Goal: Transaction & Acquisition: Register for event/course

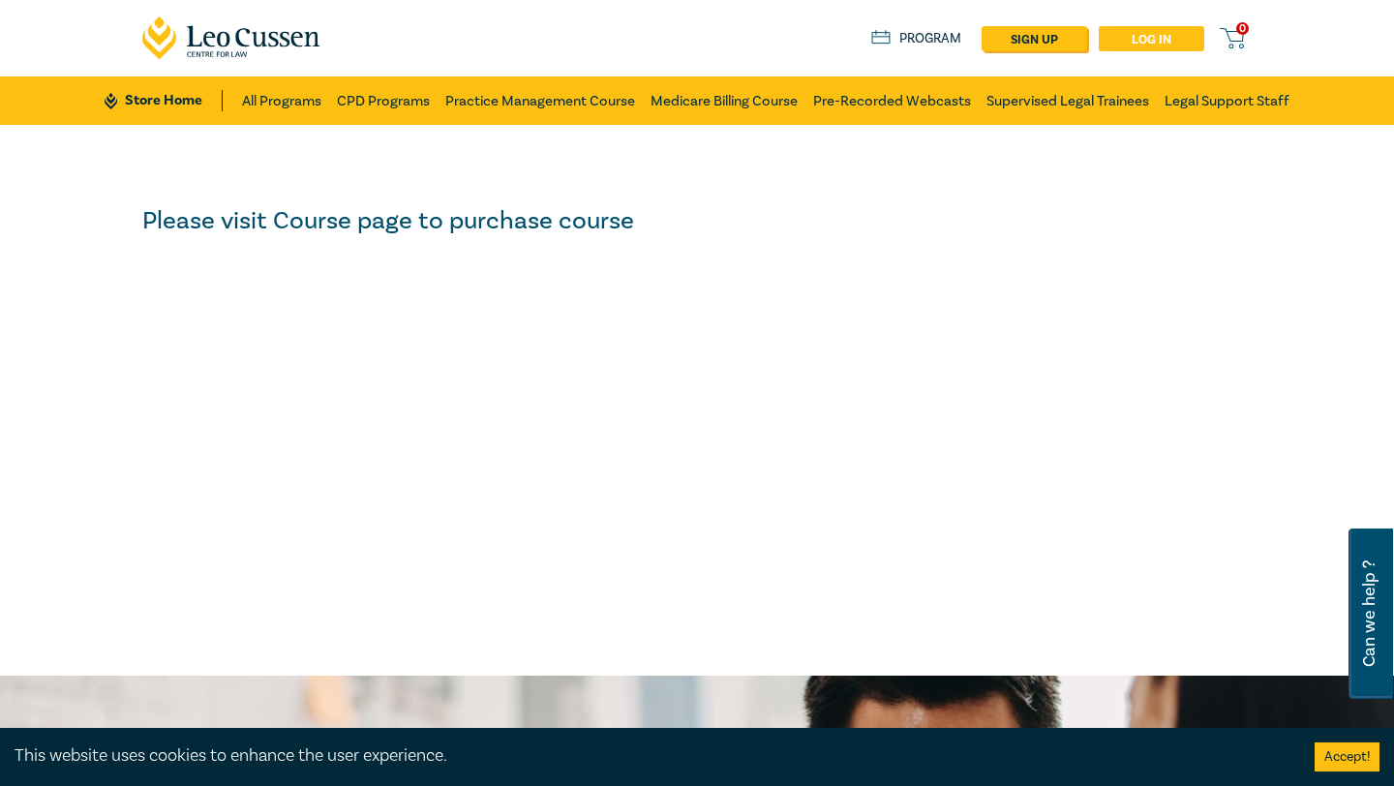
click at [685, 40] on link "Log in" at bounding box center [1152, 38] width 106 height 25
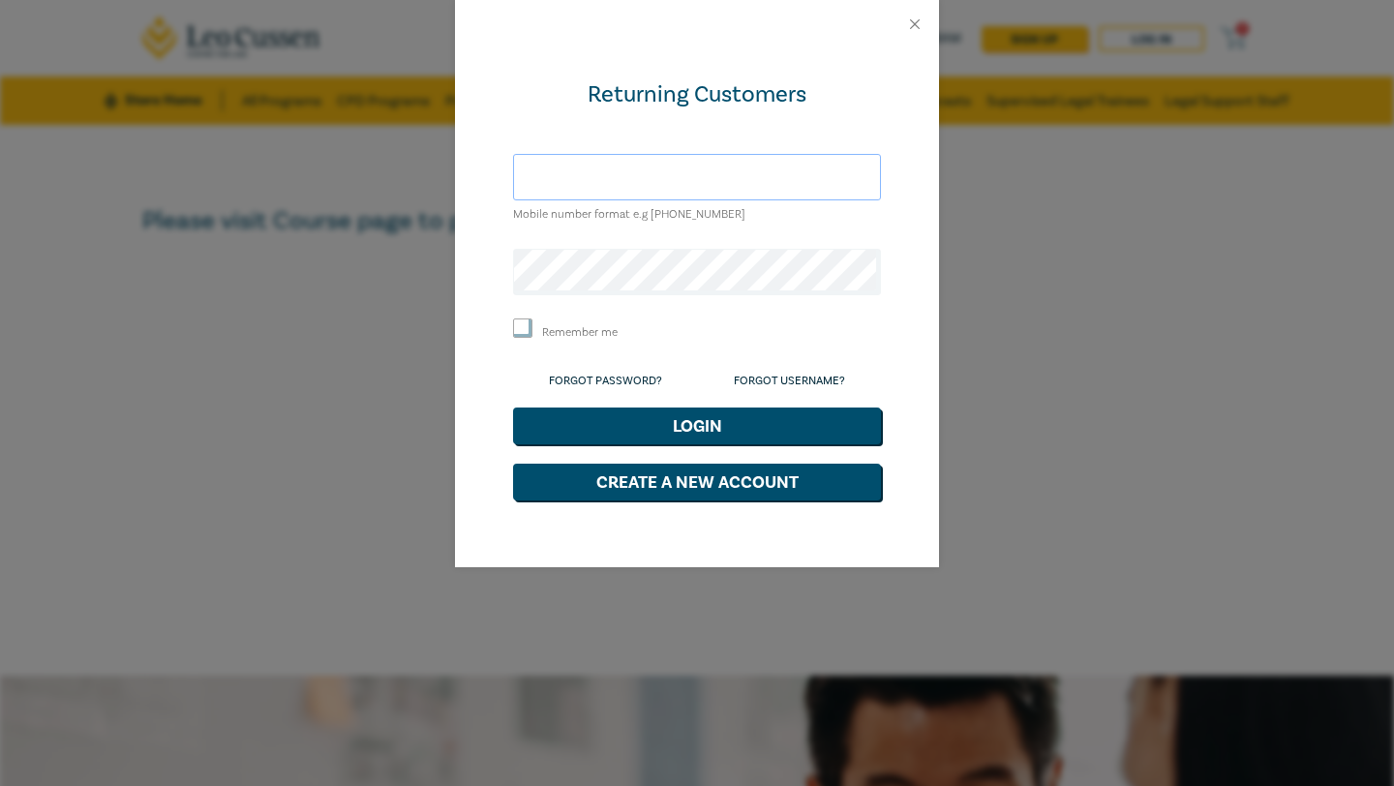
click at [602, 170] on input "text" at bounding box center [697, 177] width 368 height 46
type input "[PERSON_NAME][EMAIL_ADDRESS][PERSON_NAME][DOMAIN_NAME]"
click at [524, 329] on input "Remember me" at bounding box center [522, 327] width 19 height 19
checkbox input "true"
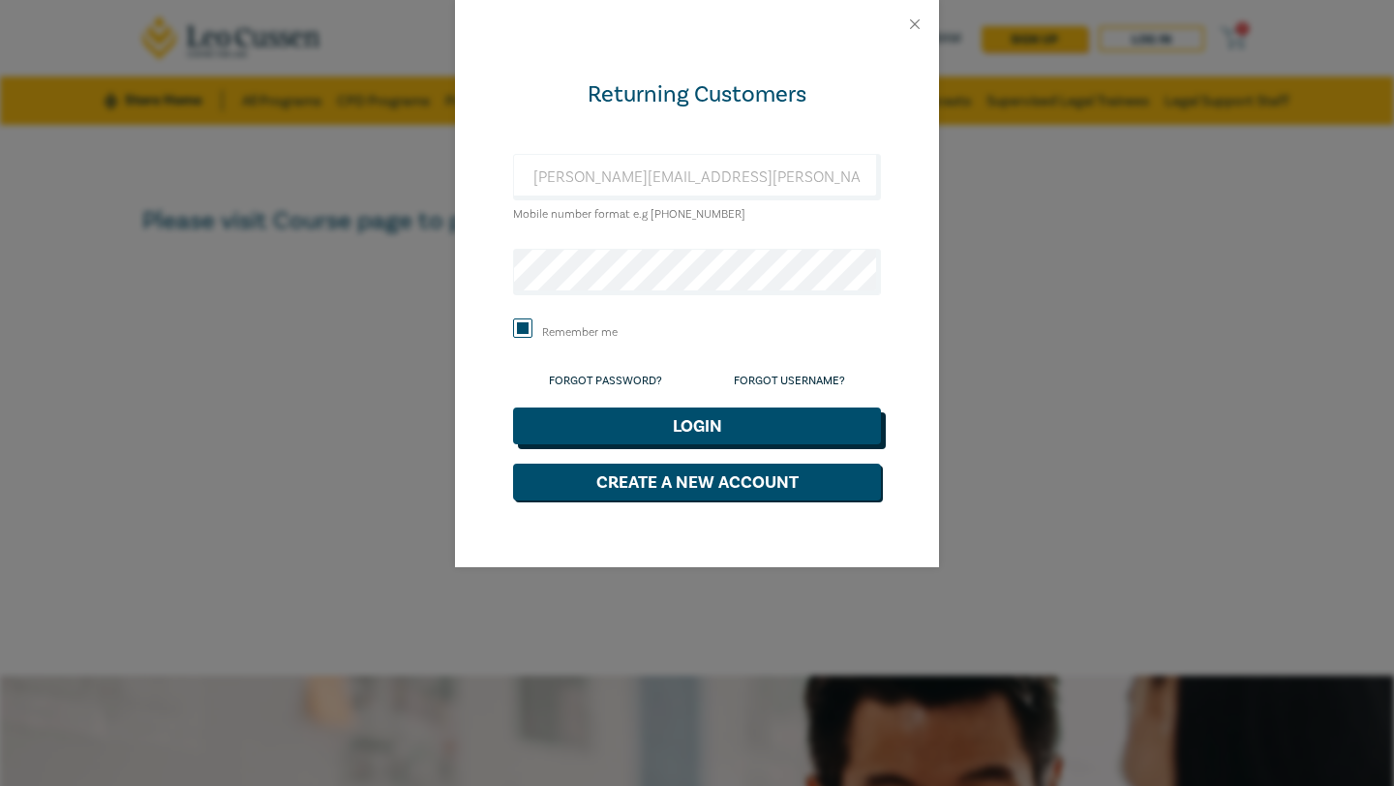
click at [632, 436] on button "Login" at bounding box center [697, 425] width 368 height 37
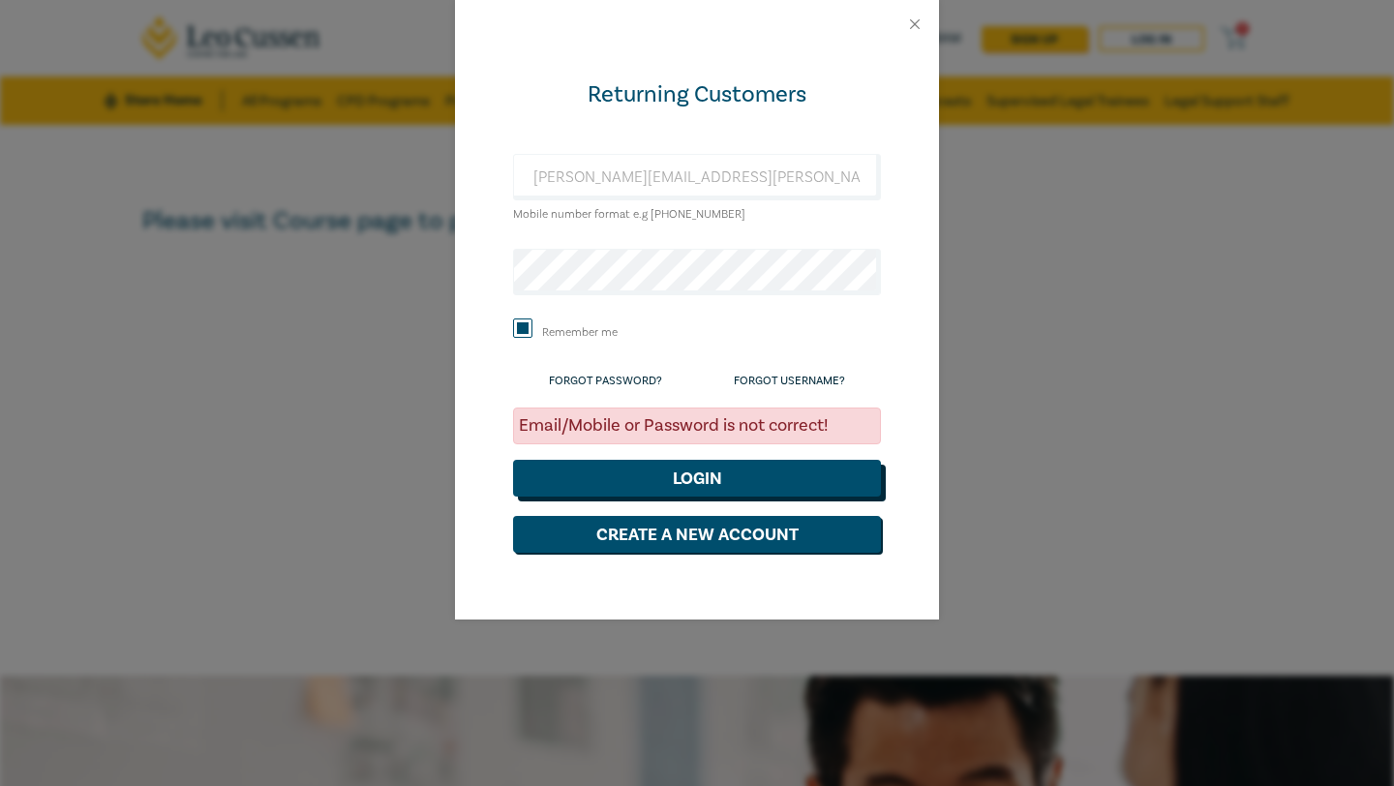
click at [597, 466] on button "Login" at bounding box center [697, 478] width 368 height 37
click at [363, 260] on div "Returning Customers [PERSON_NAME][EMAIL_ADDRESS][PERSON_NAME][DOMAIN_NAME] Mobi…" at bounding box center [697, 393] width 1394 height 786
click at [685, 488] on button "Login" at bounding box center [697, 478] width 368 height 37
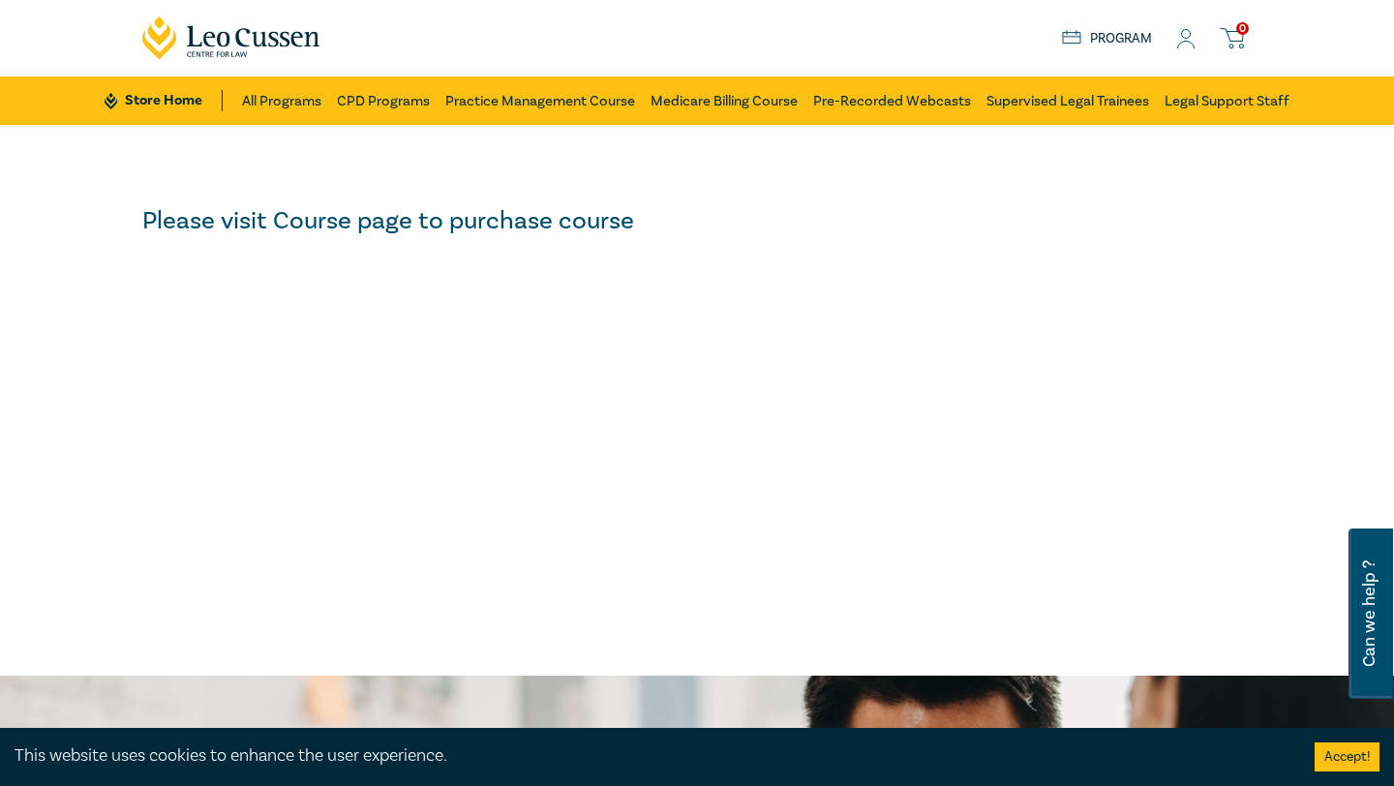
click at [1228, 36] on icon at bounding box center [1232, 38] width 24 height 24
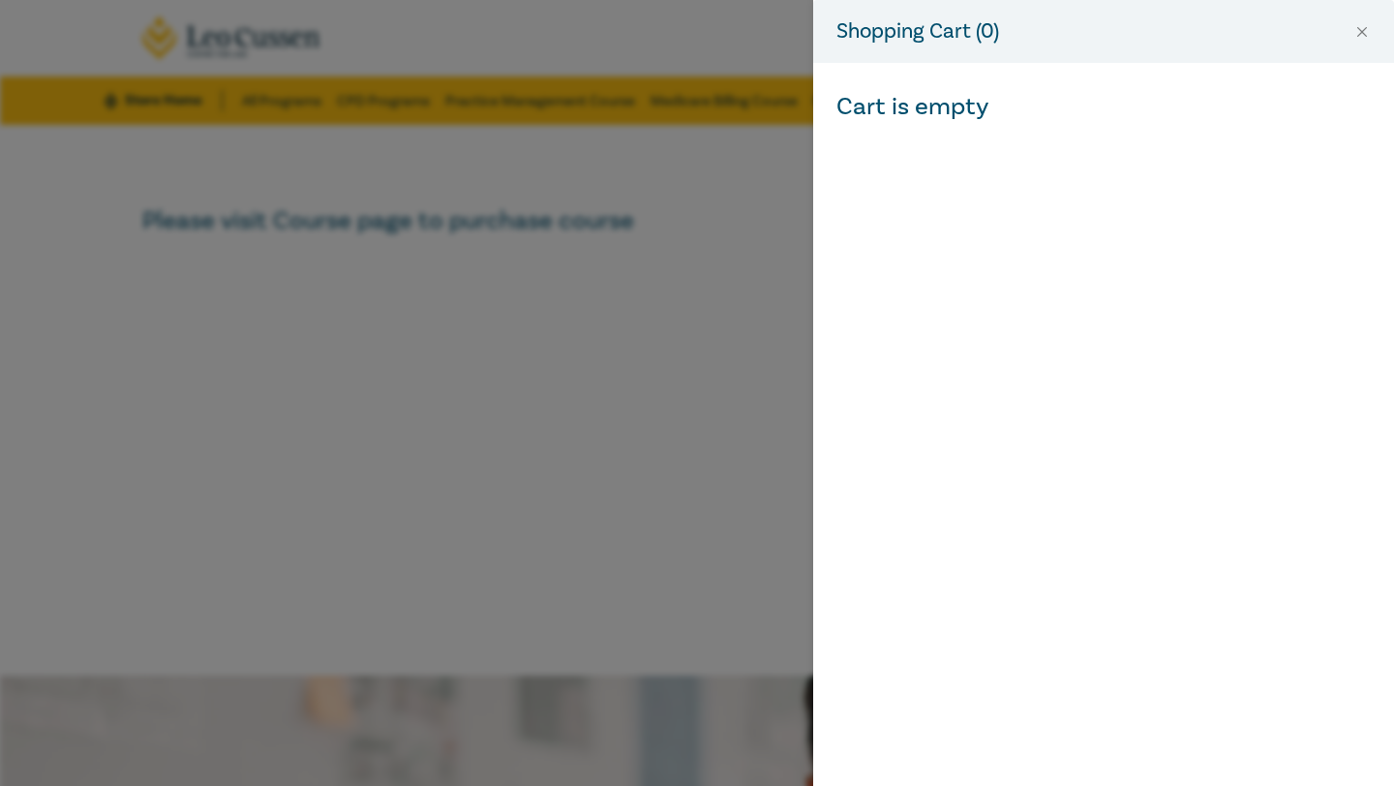
click at [558, 314] on div "Shopping Cart ( 0 ) Cart is empty" at bounding box center [697, 393] width 1394 height 786
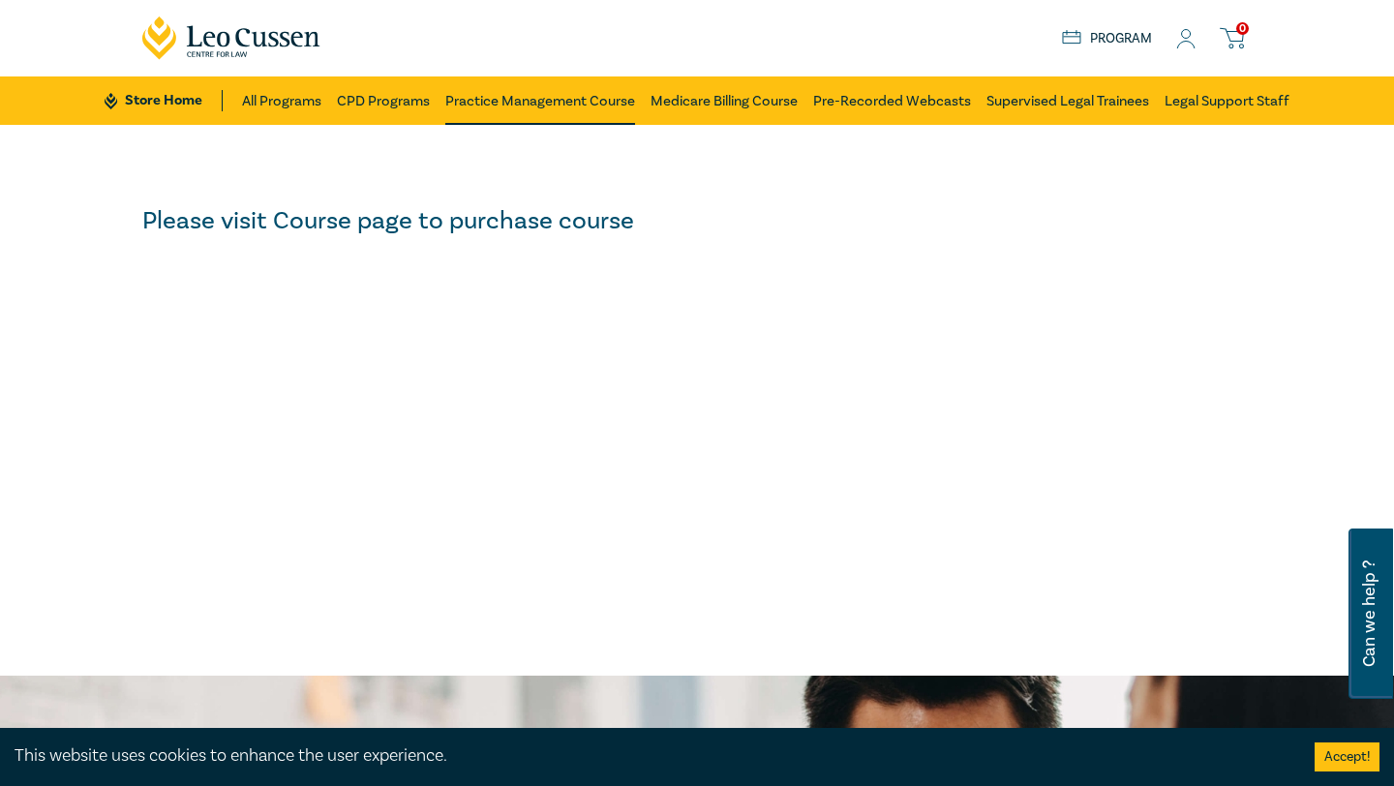
click at [498, 101] on link "Practice Management Course" at bounding box center [540, 100] width 190 height 48
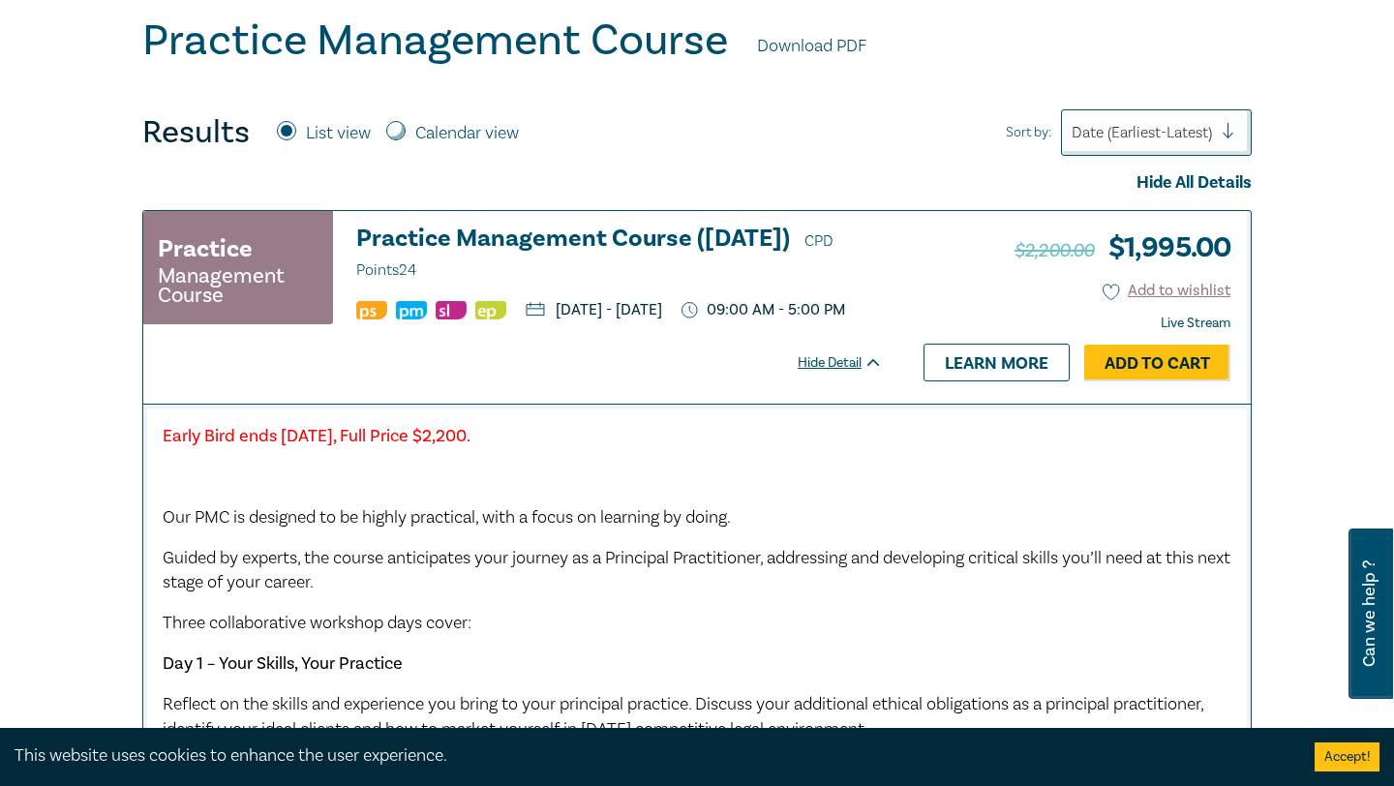
scroll to position [519, 0]
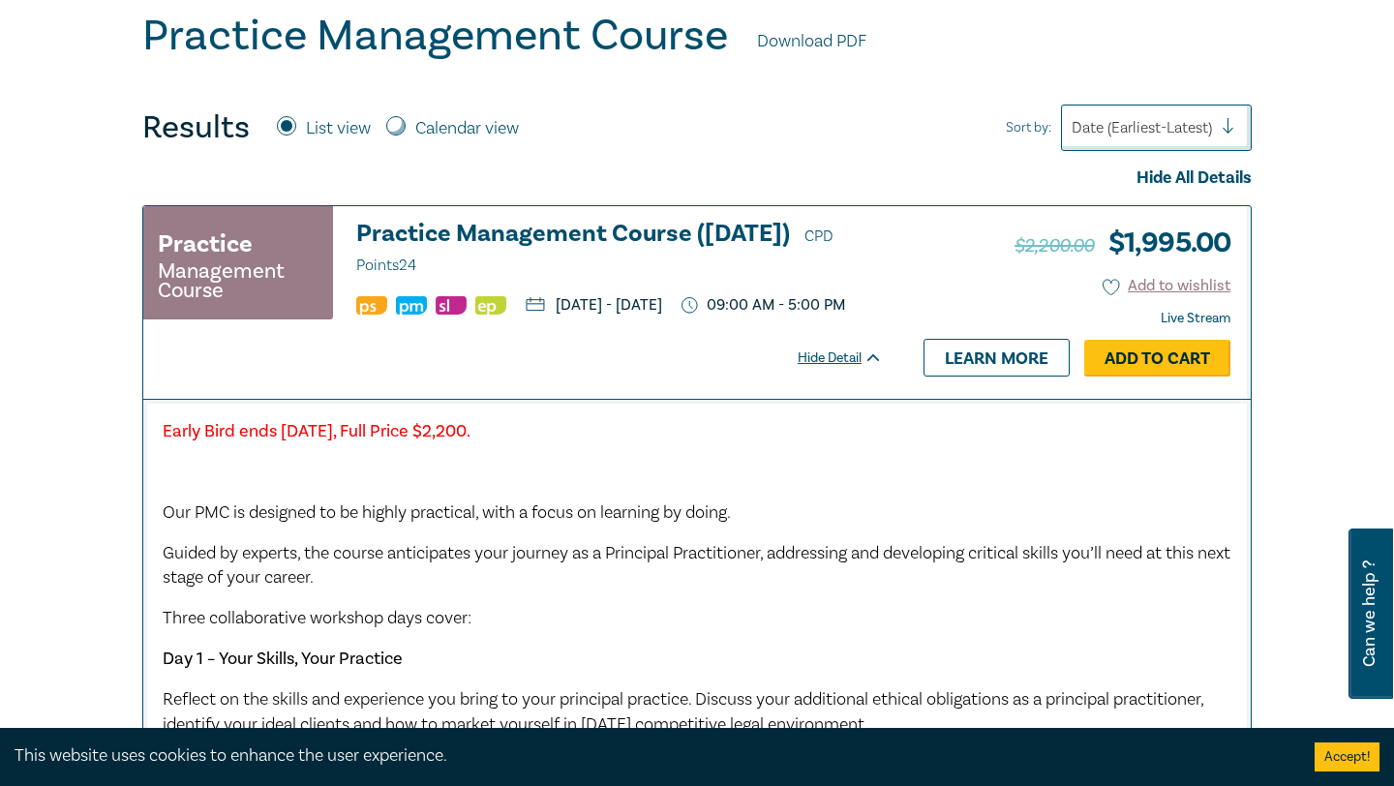
click at [1117, 377] on link "Add to Cart" at bounding box center [1157, 358] width 146 height 37
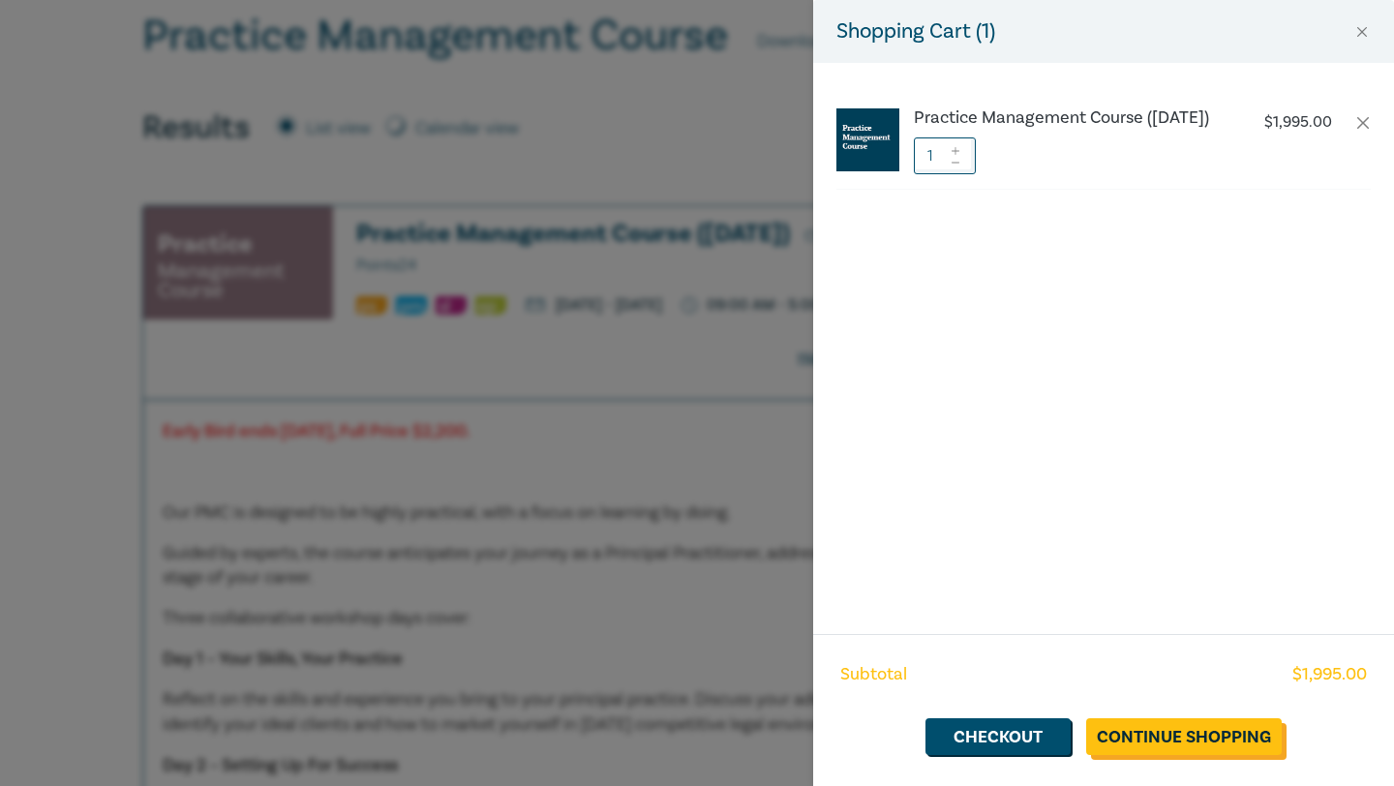
click at [1196, 742] on link "Continue Shopping" at bounding box center [1184, 736] width 196 height 37
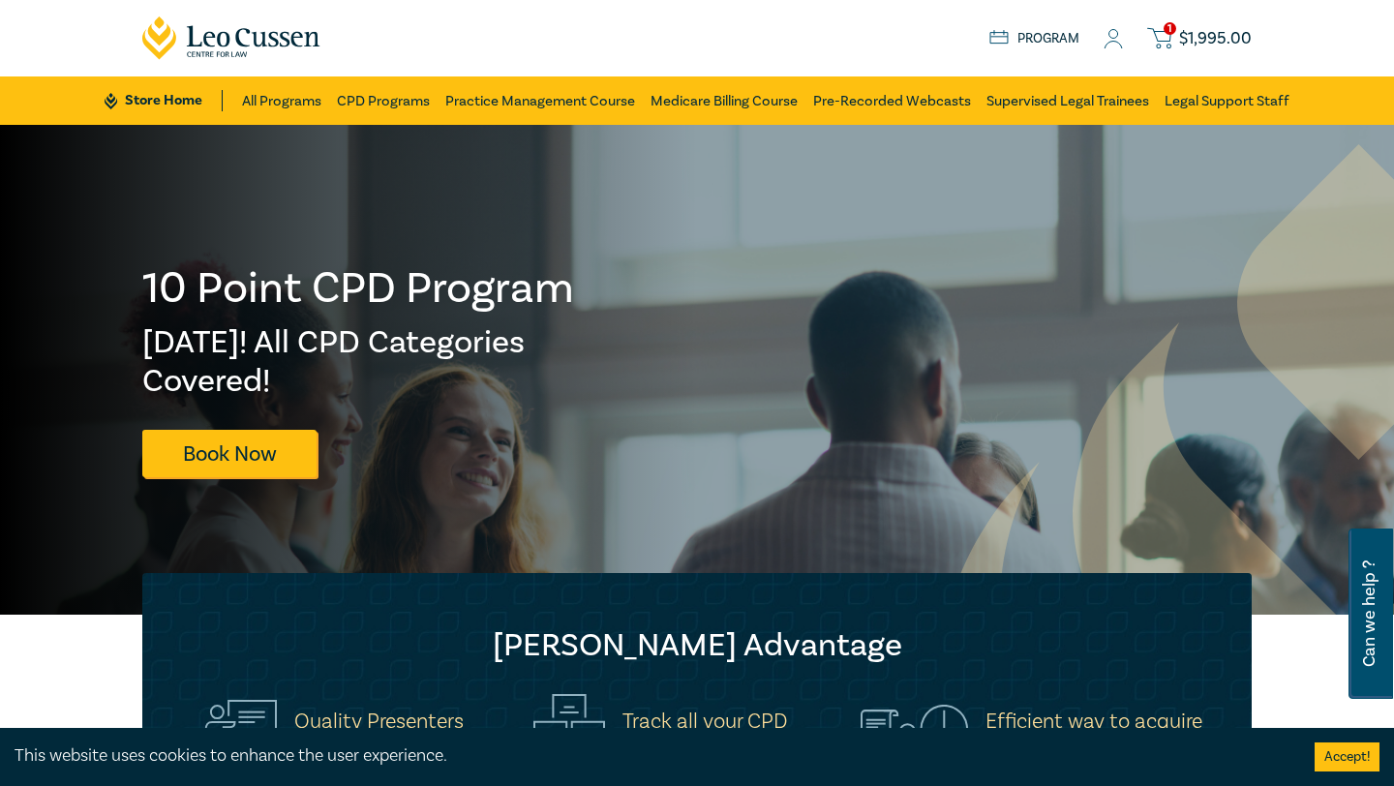
click at [1217, 36] on span "$ 1,995.00" at bounding box center [1215, 38] width 73 height 21
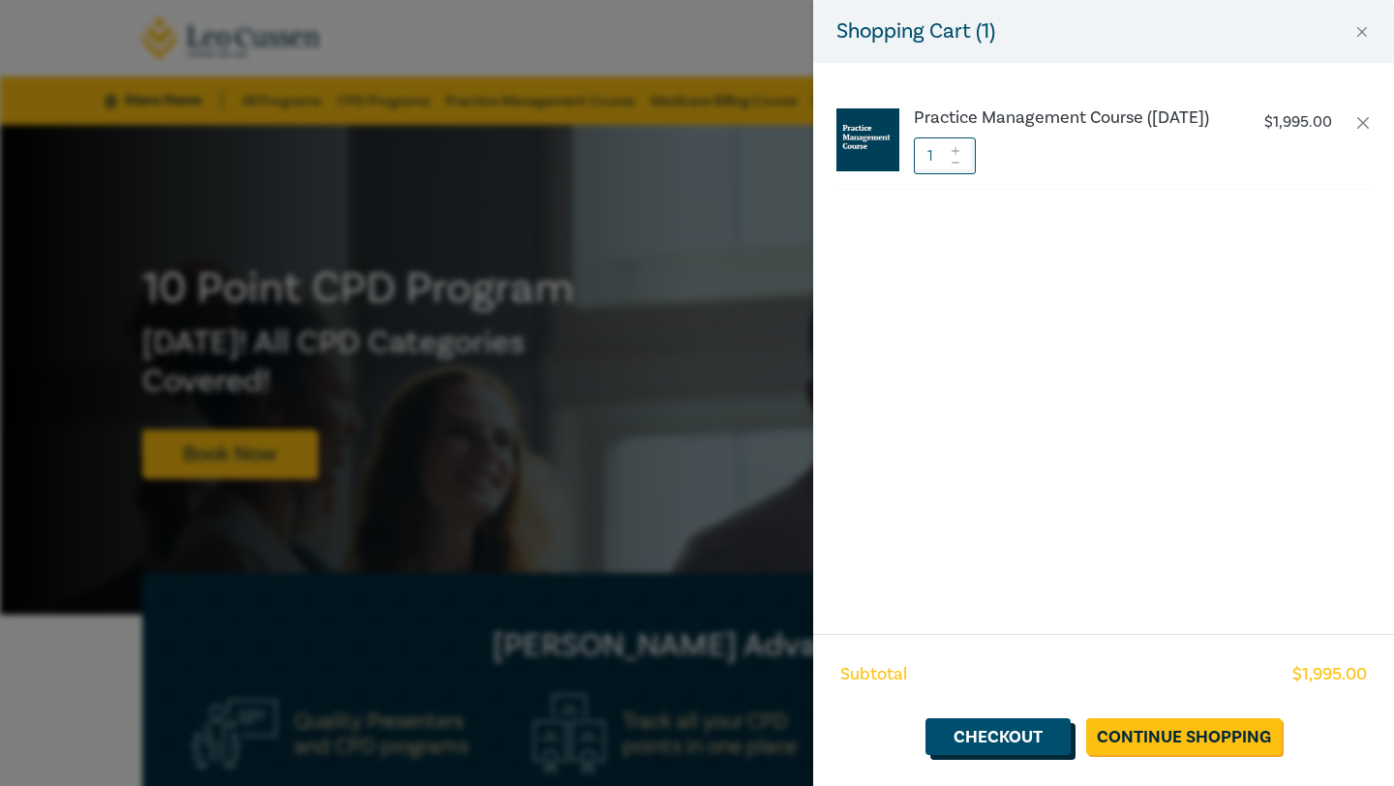
click at [994, 747] on link "Checkout" at bounding box center [997, 736] width 145 height 37
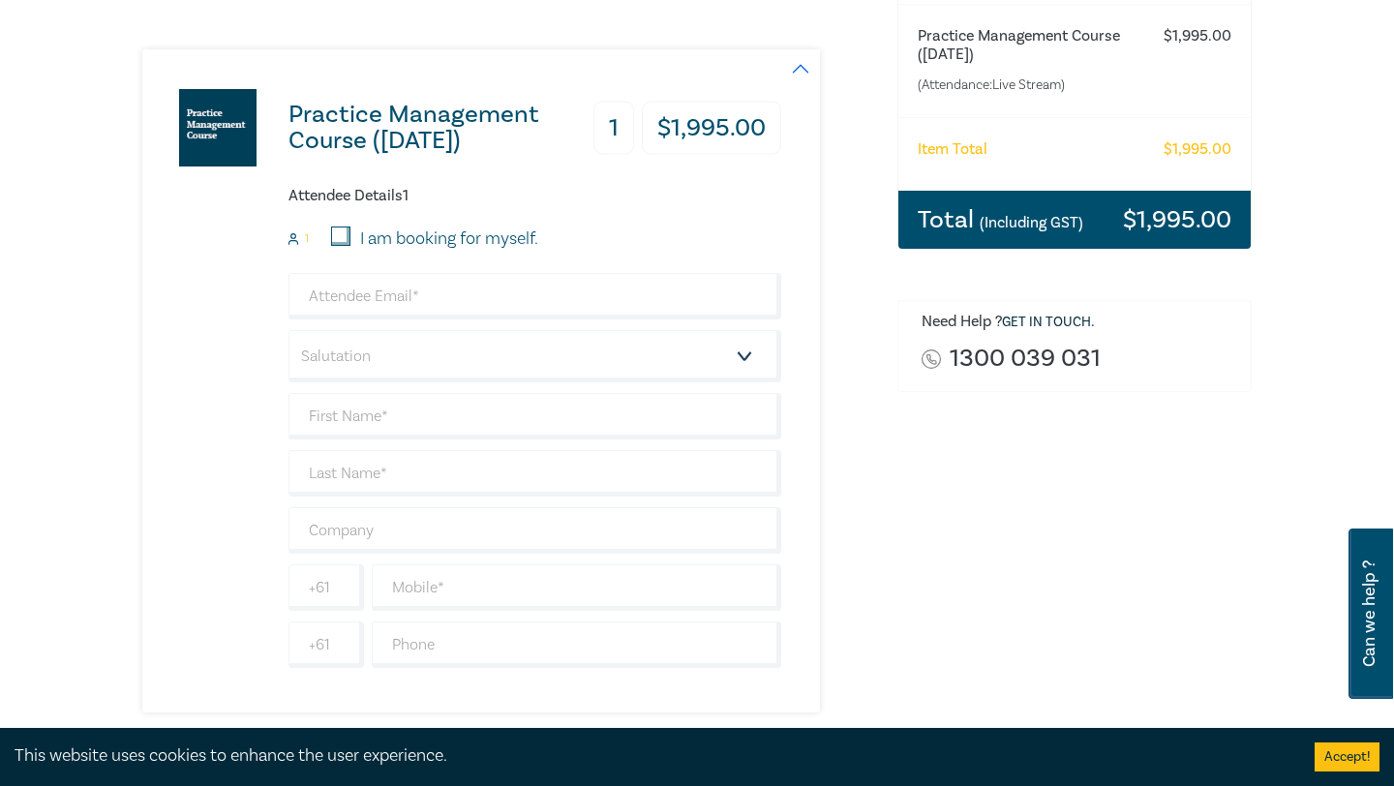
scroll to position [288, 0]
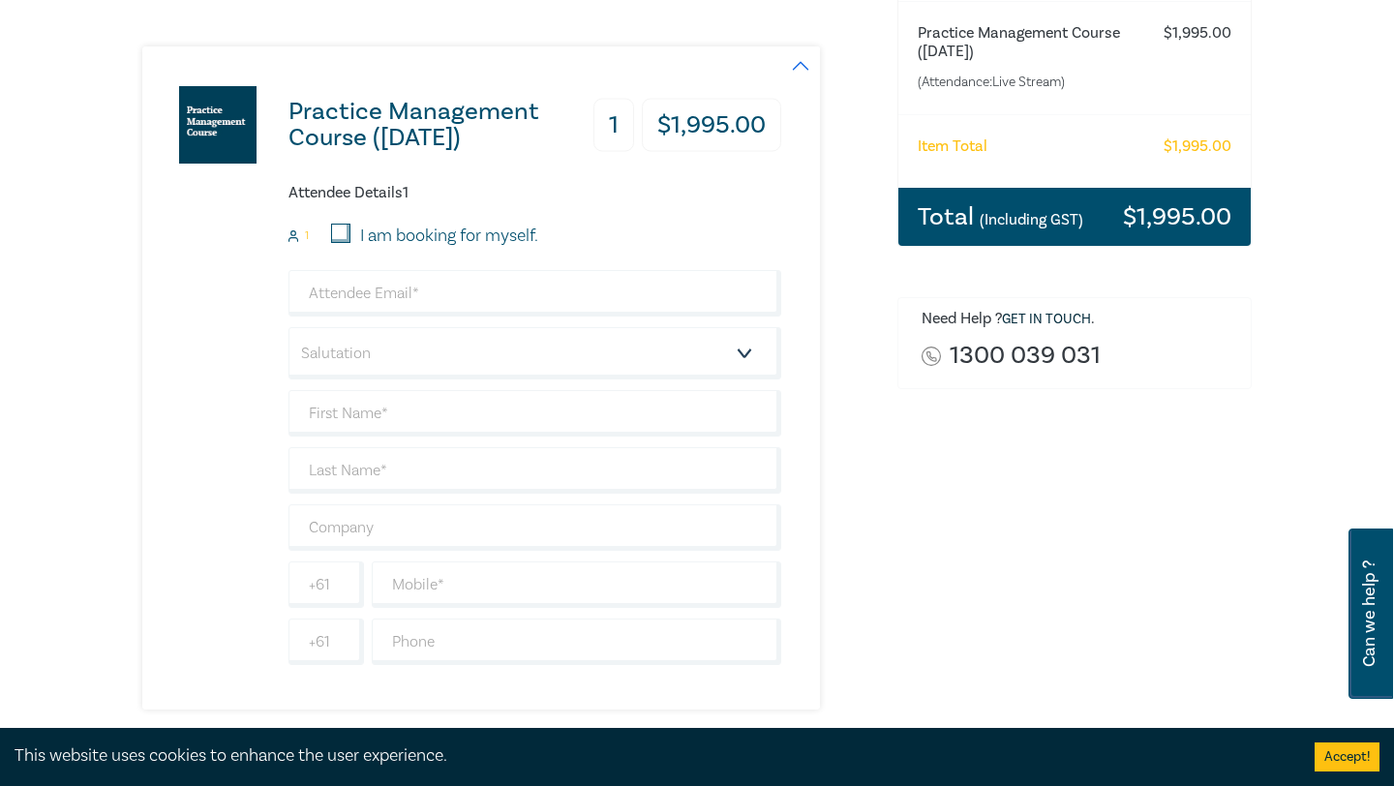
click at [336, 233] on input "I am booking for myself." at bounding box center [340, 233] width 19 height 19
checkbox input "true"
type input "[PERSON_NAME][EMAIL_ADDRESS][PERSON_NAME][DOMAIN_NAME]"
type input "Tanya"
type input "Chapman"
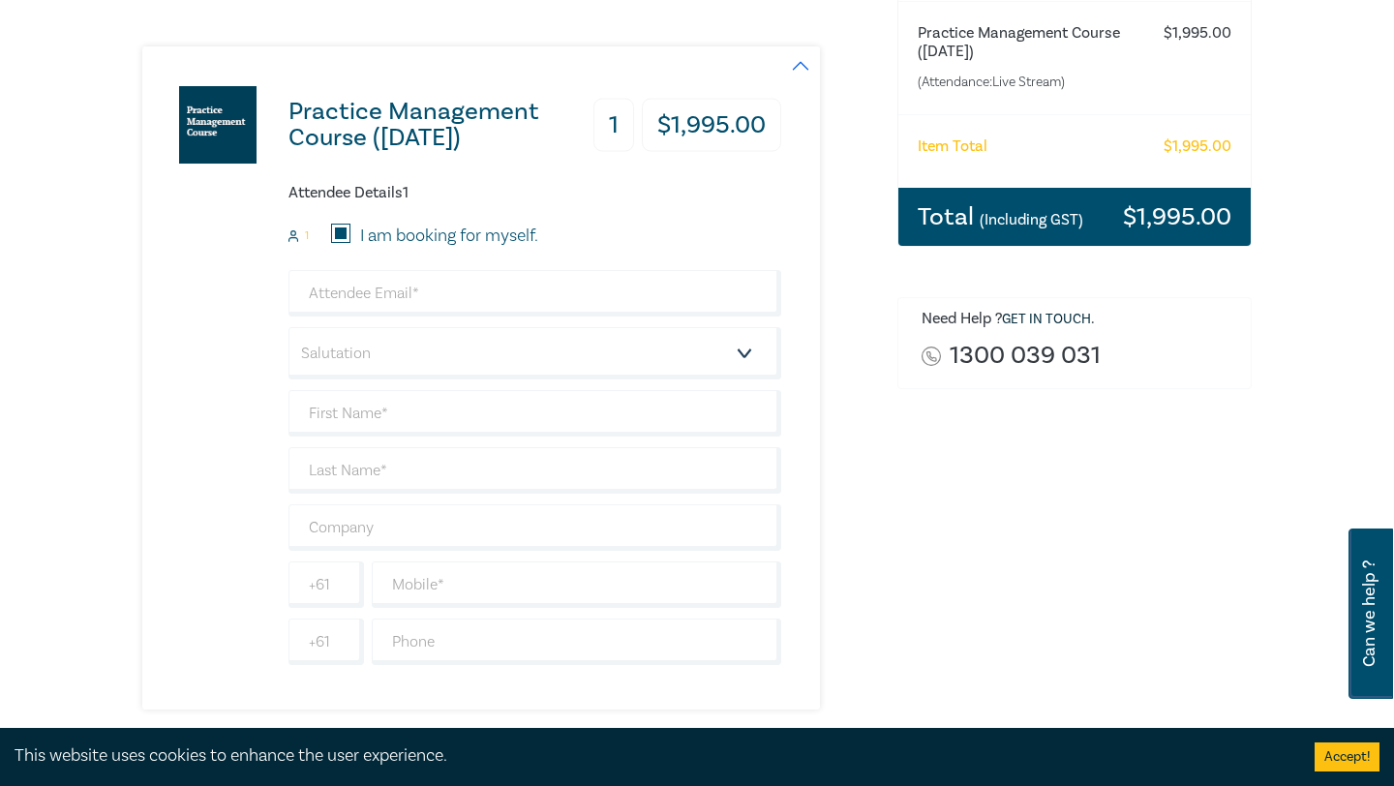
type input "439323664"
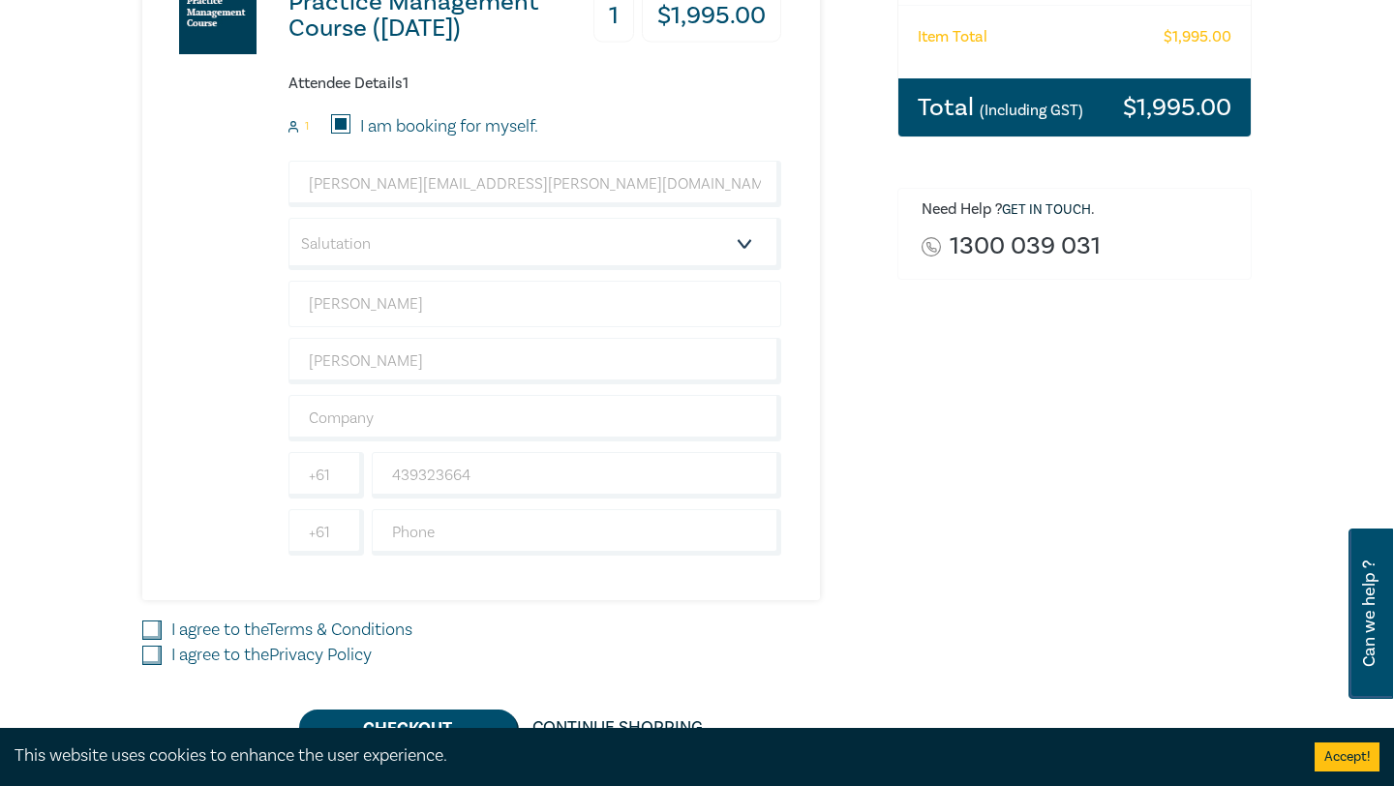
scroll to position [402, 0]
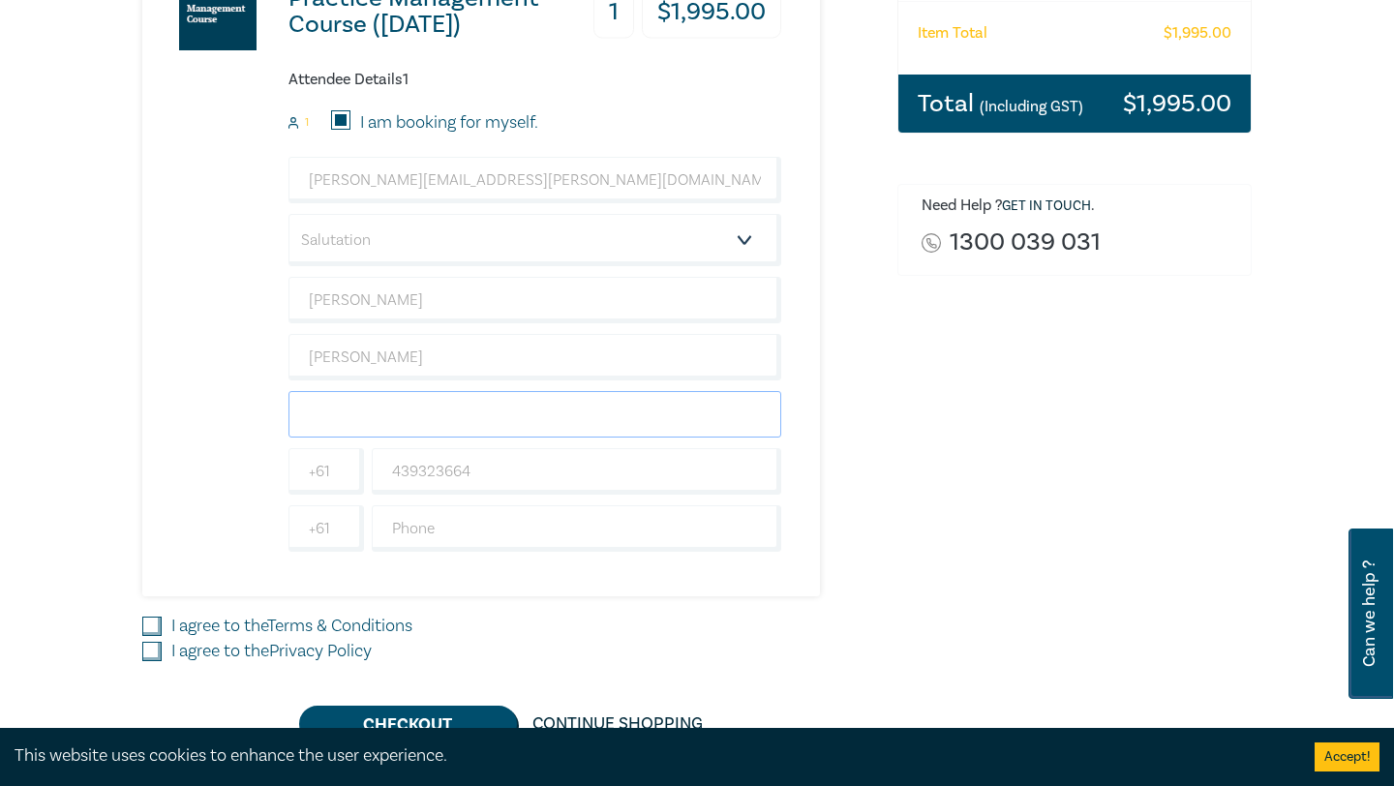
click at [354, 412] on input "text" at bounding box center [534, 414] width 493 height 46
click at [87, 358] on div "Delivery Option Event Attendance Practice Management Course (October 2025) 1 $ …" at bounding box center [697, 274] width 1394 height 1102
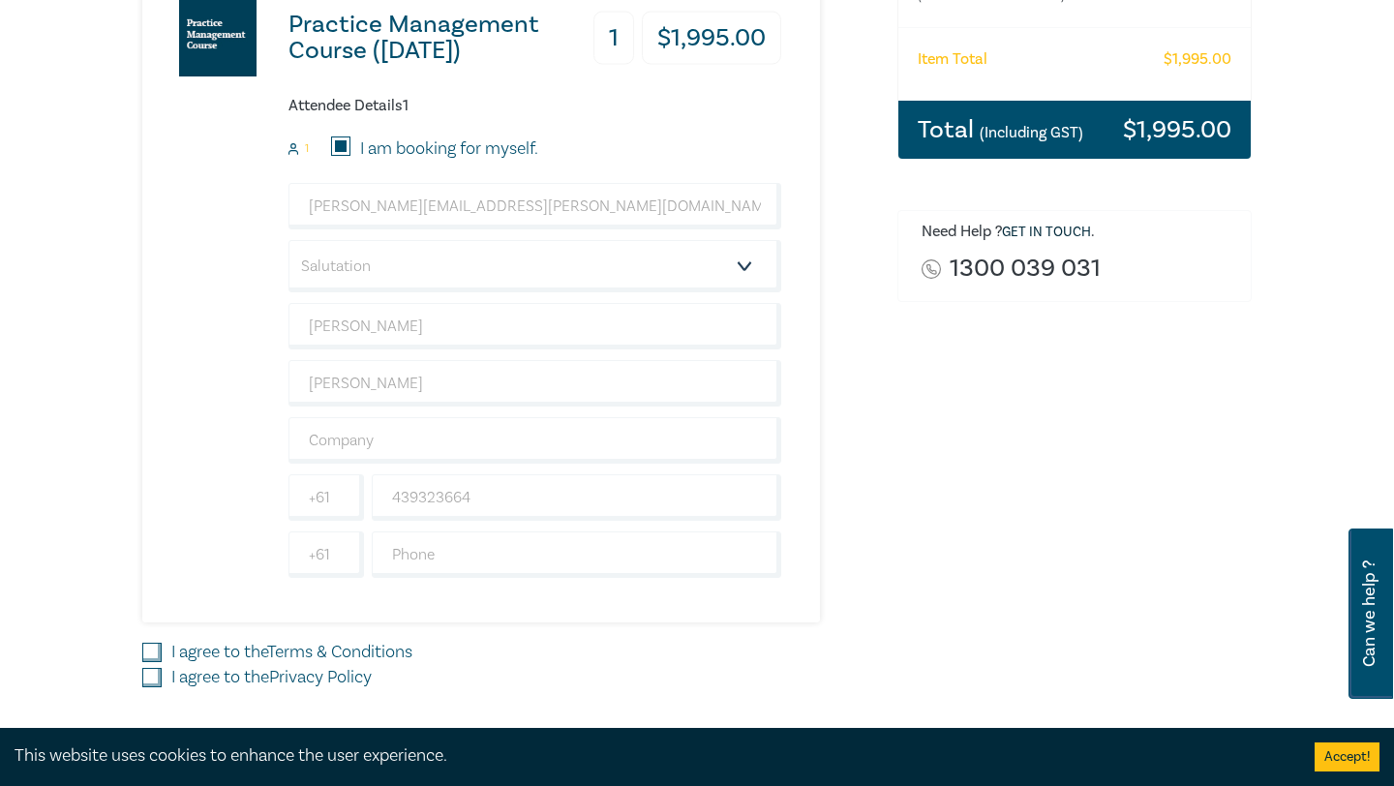
scroll to position [422, 0]
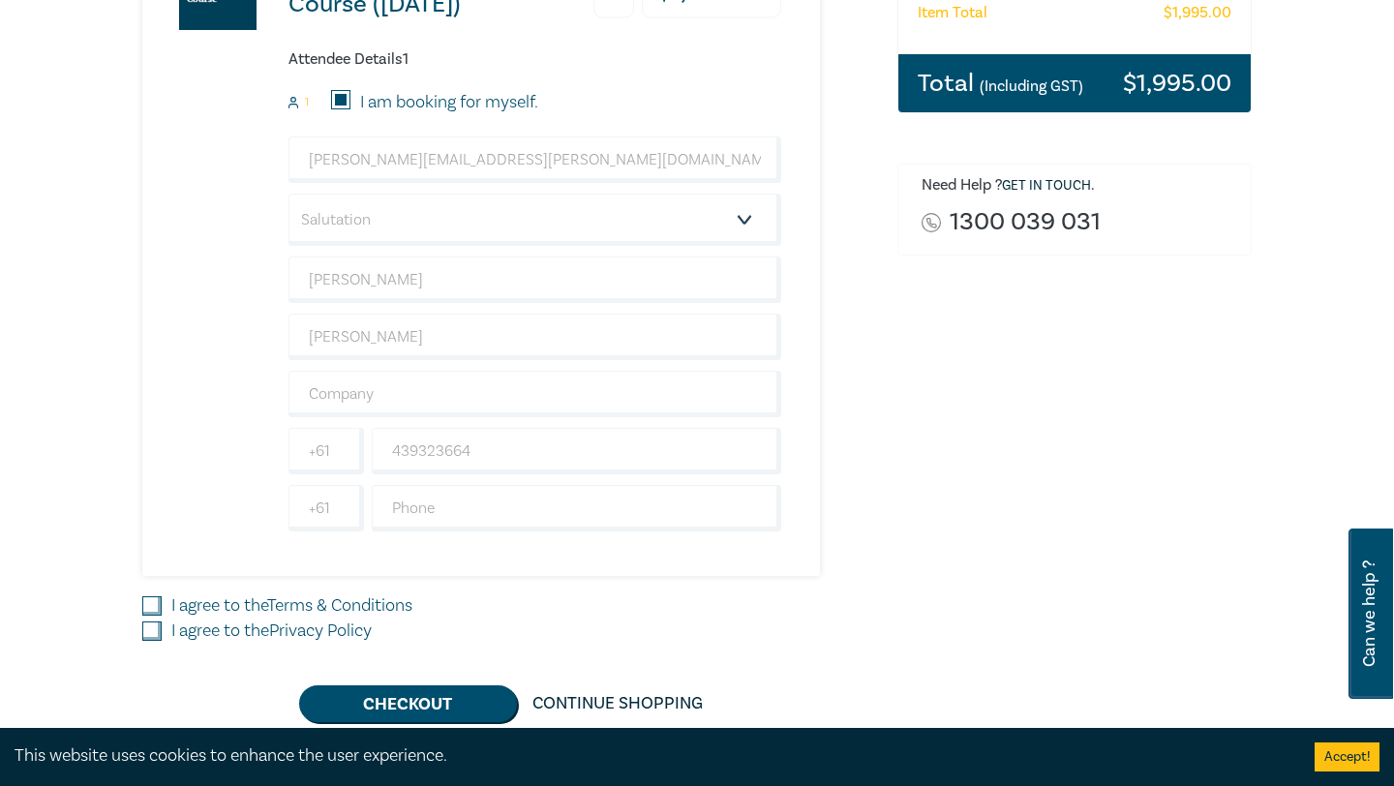
click at [147, 605] on input "I agree to the Terms & Conditions" at bounding box center [151, 605] width 19 height 19
checkbox input "true"
click at [148, 628] on input "I agree to the Privacy Policy" at bounding box center [151, 630] width 19 height 19
checkbox input "true"
click at [469, 705] on button "Checkout" at bounding box center [408, 703] width 218 height 37
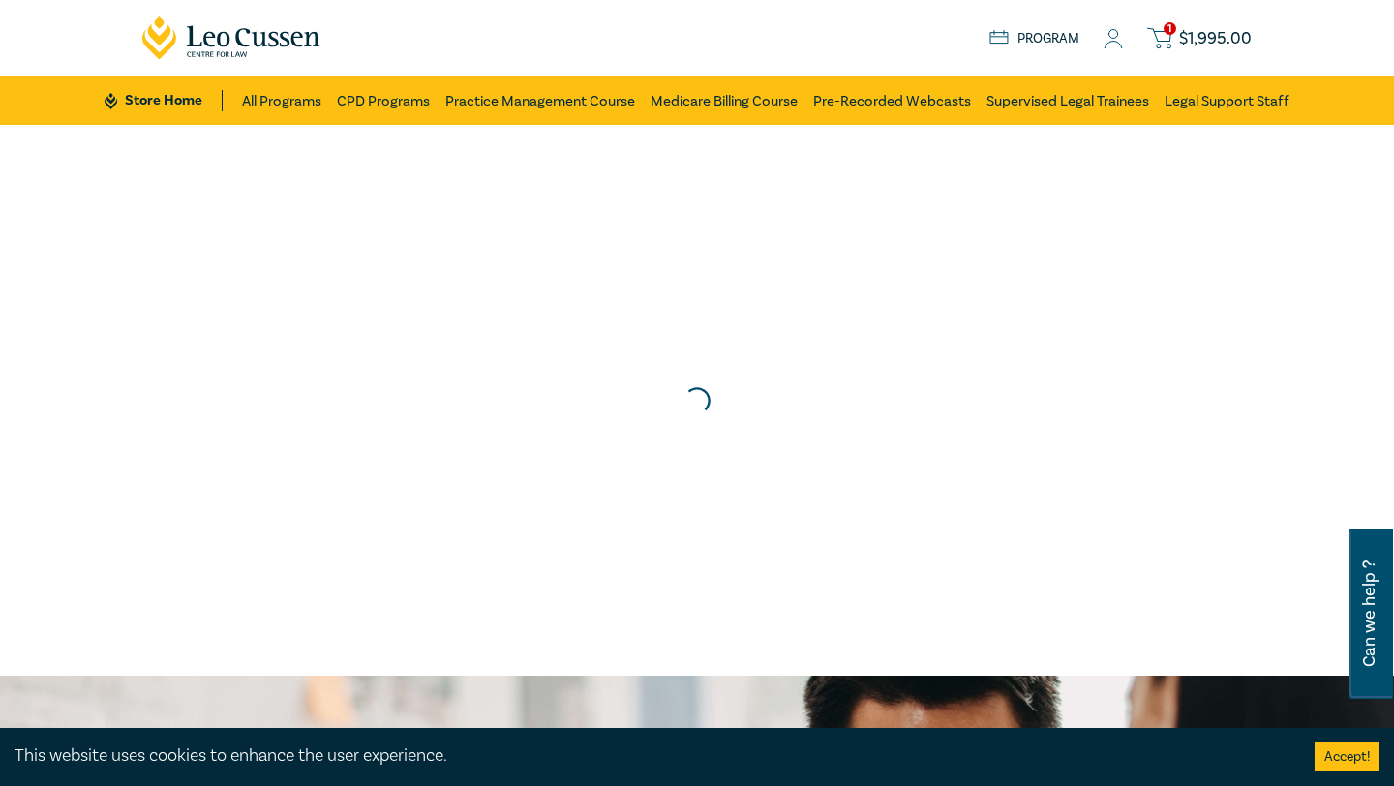
scroll to position [0, 0]
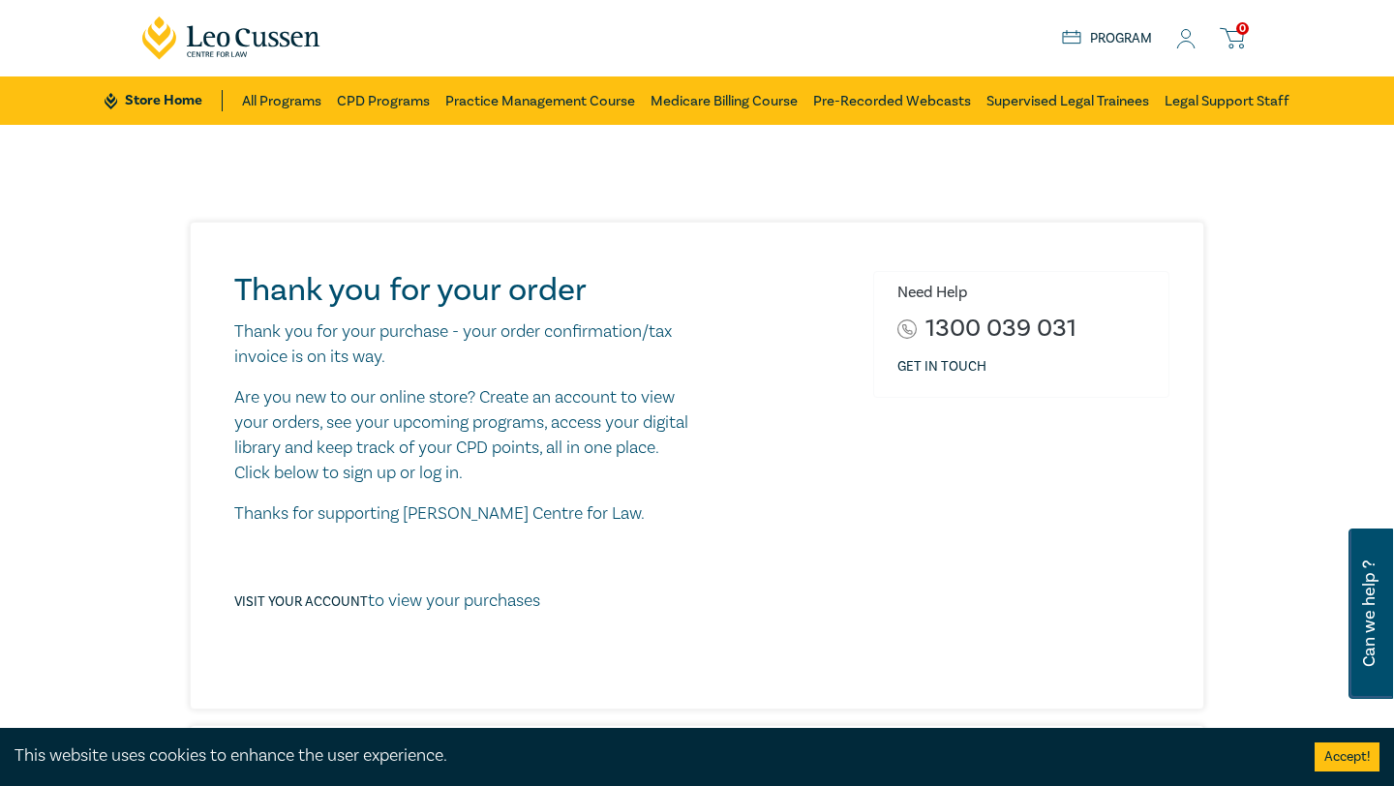
click at [1080, 29] on link "Program" at bounding box center [1107, 38] width 90 height 21
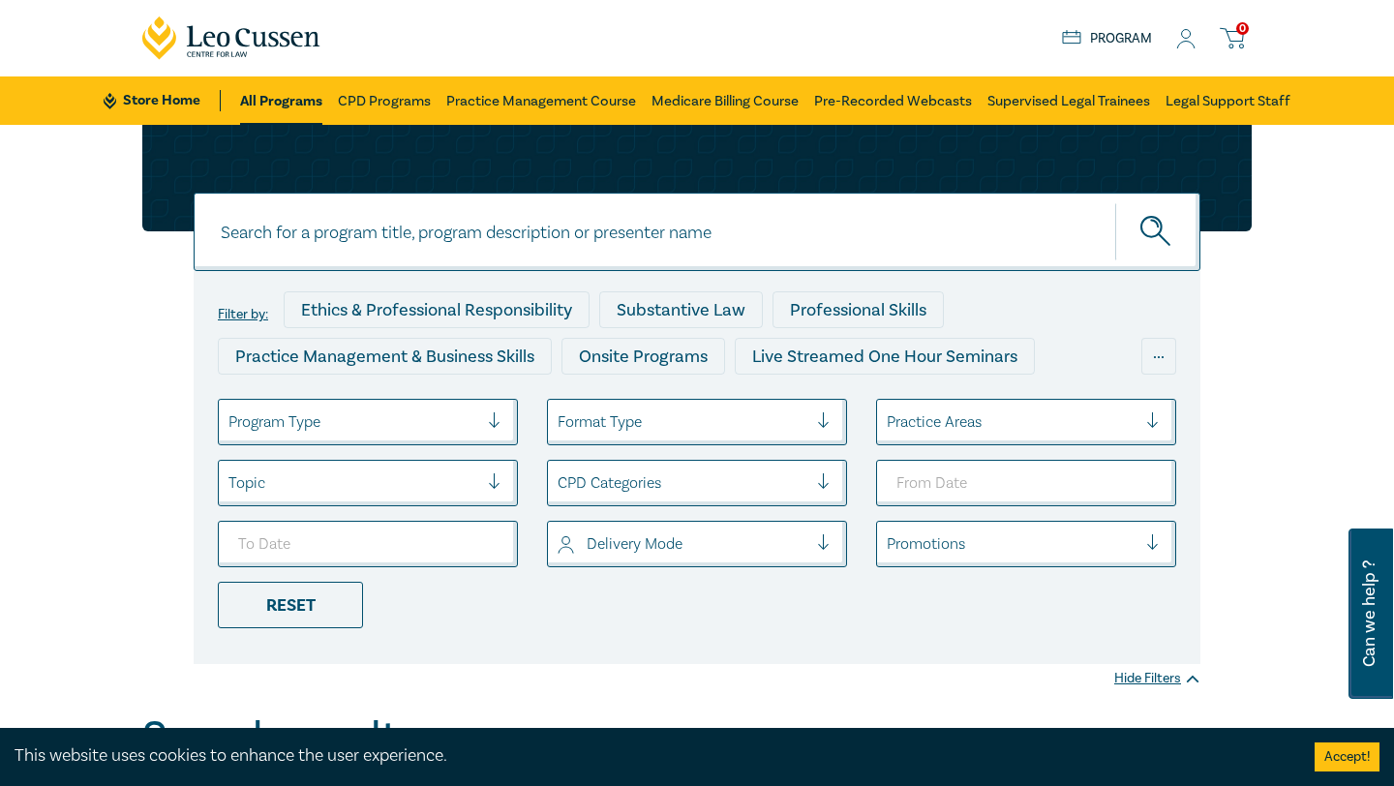
click at [1188, 45] on icon at bounding box center [1185, 39] width 19 height 20
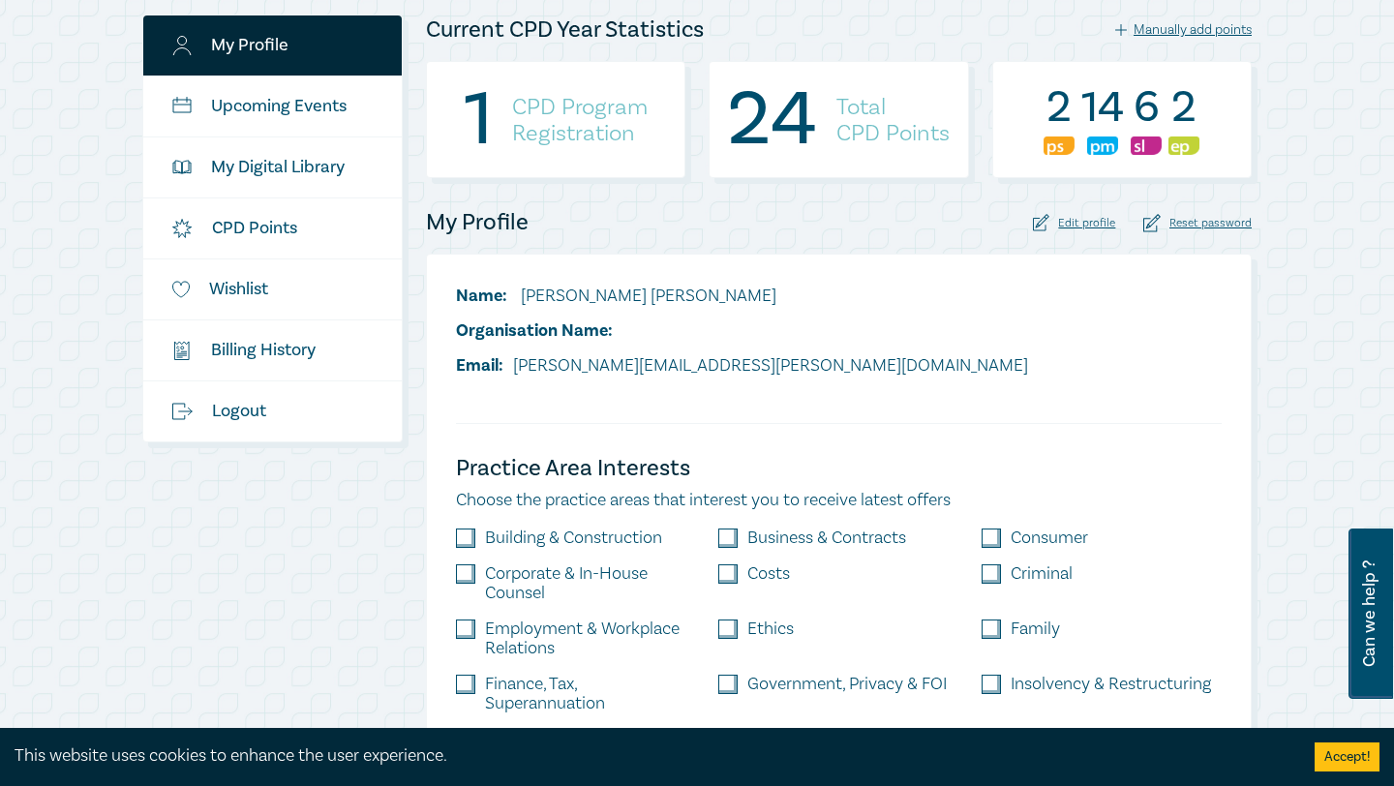
scroll to position [288, 0]
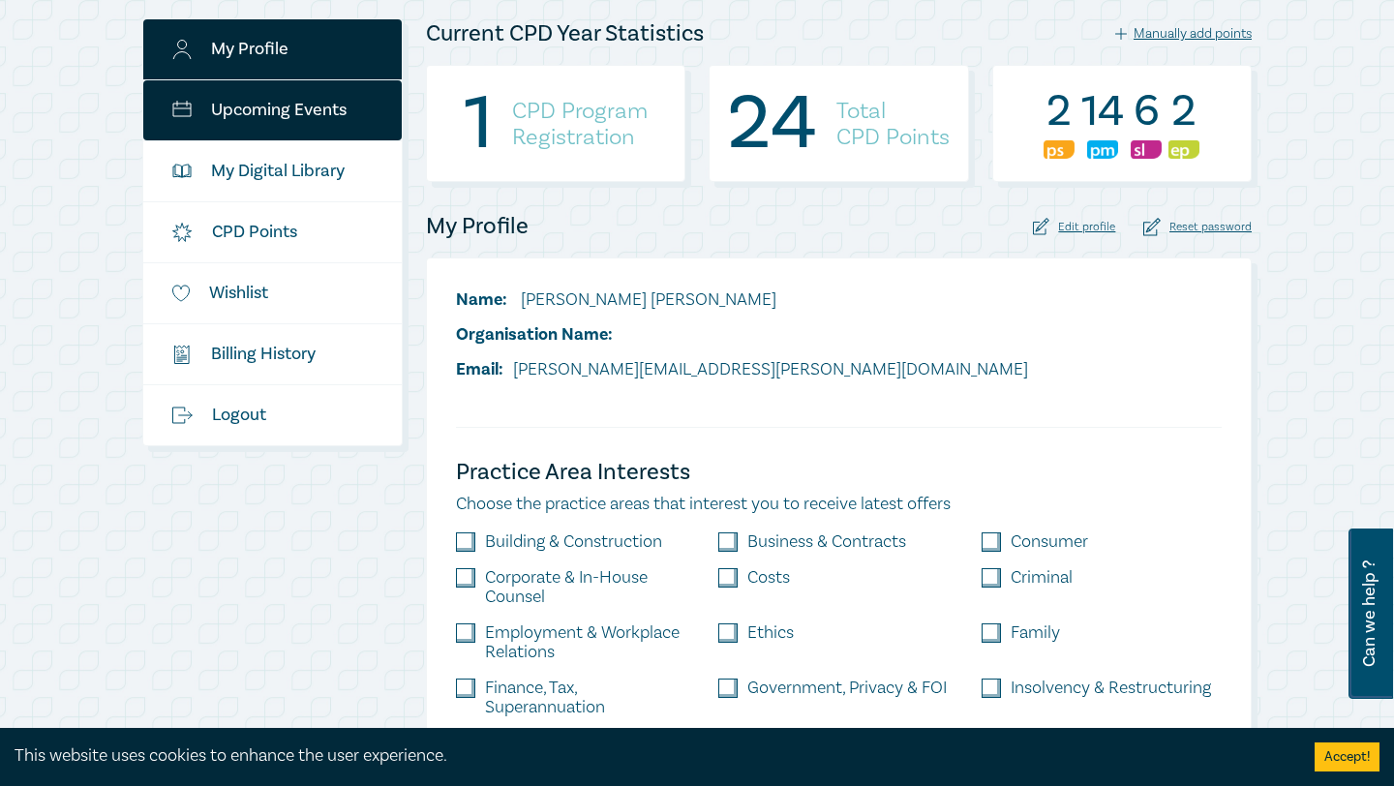
click at [344, 96] on link "Upcoming Events" at bounding box center [272, 110] width 258 height 60
